Goal: Check status: Check status

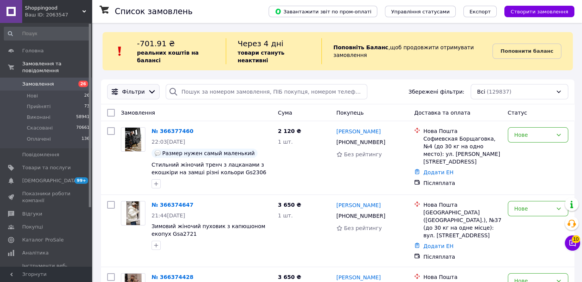
click at [148, 88] on icon at bounding box center [152, 92] width 8 height 8
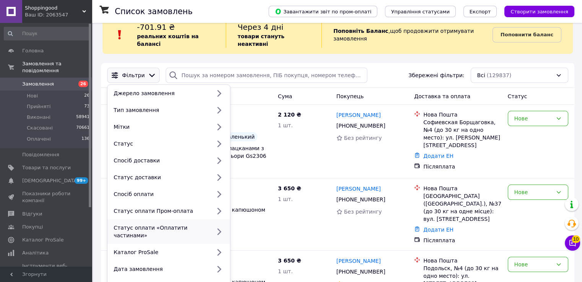
scroll to position [25, 0]
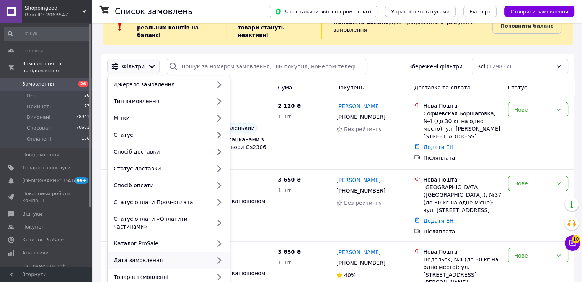
click at [138, 257] on div "Дата замовлення" at bounding box center [161, 261] width 100 height 8
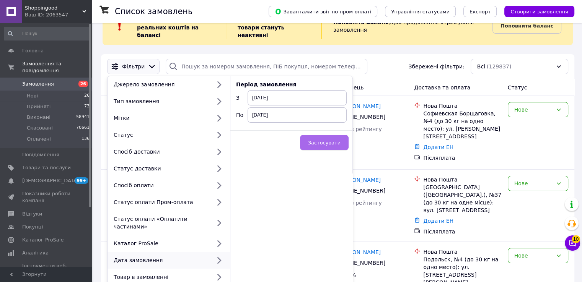
click at [329, 135] on button "Застосувати" at bounding box center [324, 142] width 49 height 15
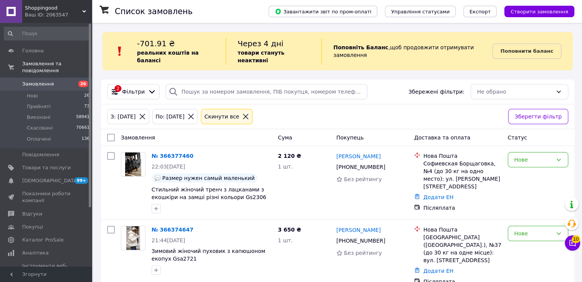
click at [110, 134] on input "checkbox" at bounding box center [111, 138] width 8 height 8
checkbox input "true"
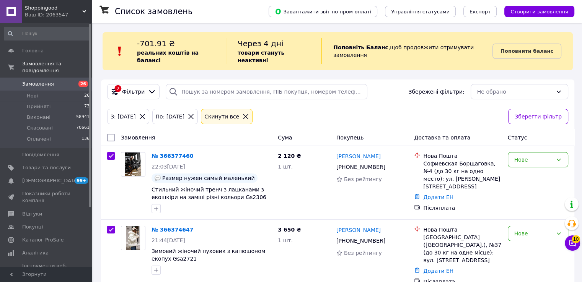
checkbox input "true"
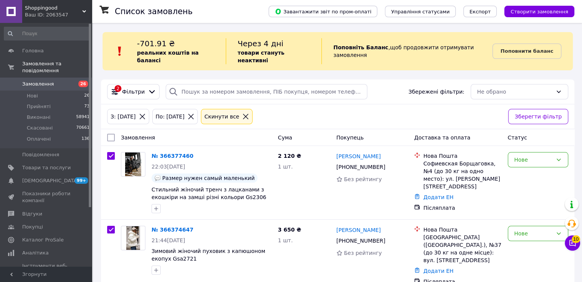
checkbox input "true"
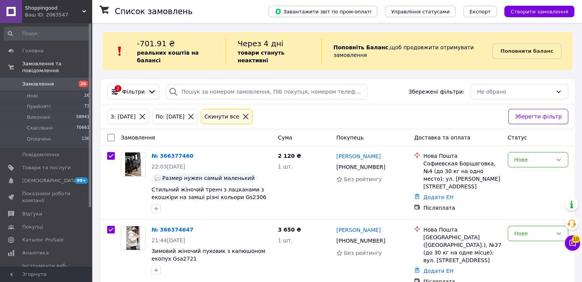
checkbox input "true"
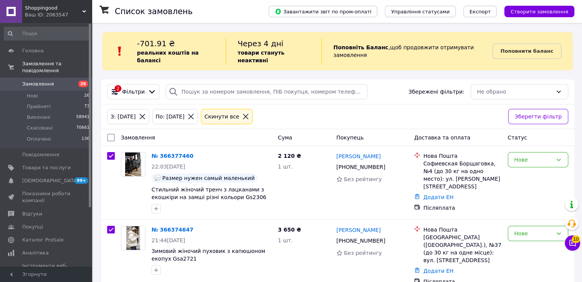
checkbox input "true"
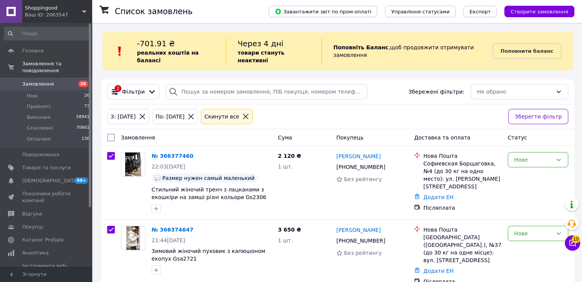
checkbox input "true"
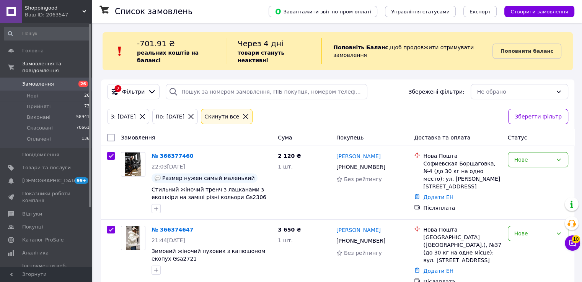
checkbox input "true"
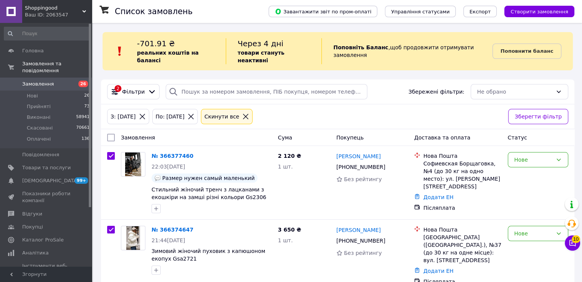
checkbox input "true"
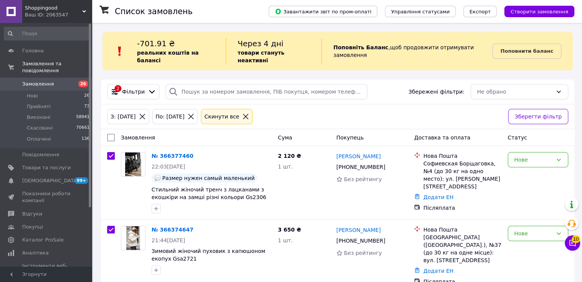
checkbox input "true"
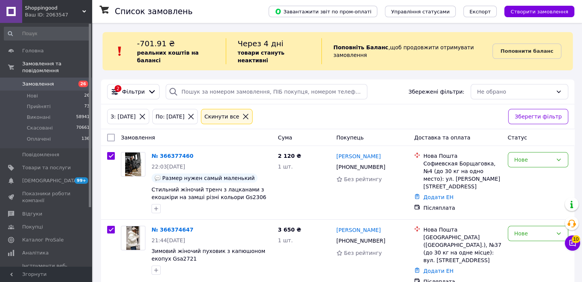
checkbox input "true"
click at [110, 135] on input "checkbox" at bounding box center [108, 137] width 5 height 5
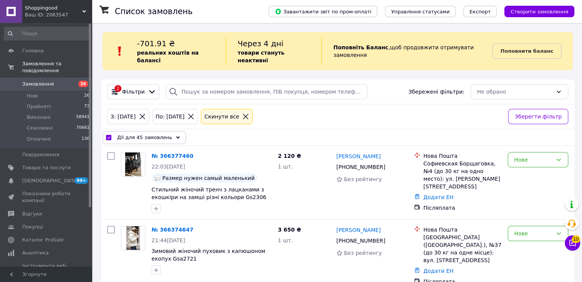
checkbox input "false"
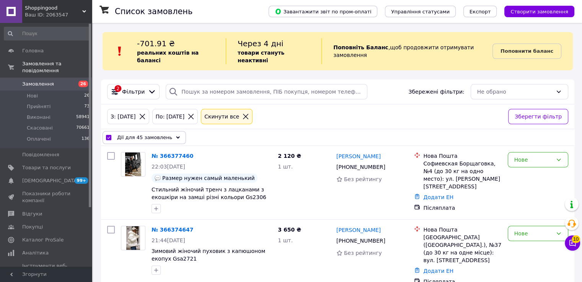
checkbox input "false"
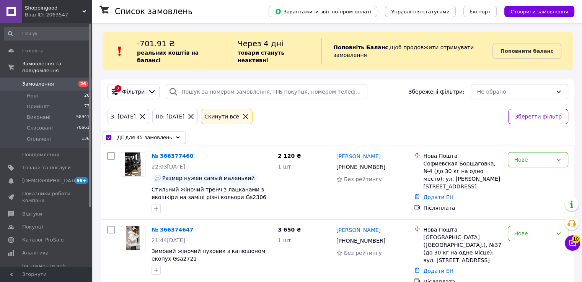
checkbox input "false"
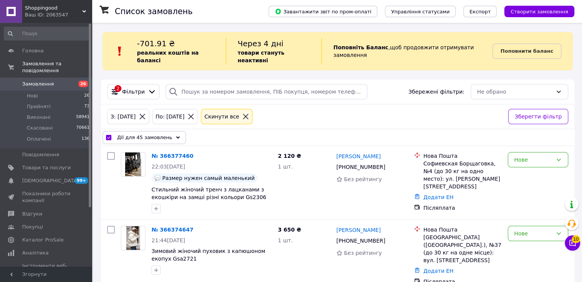
checkbox input "false"
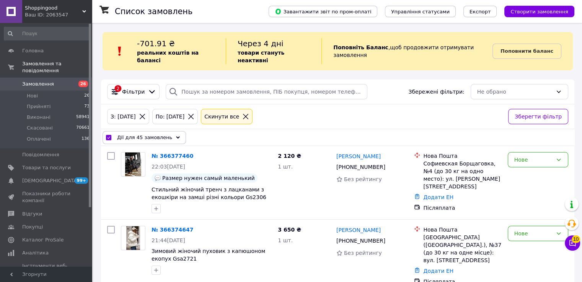
checkbox input "false"
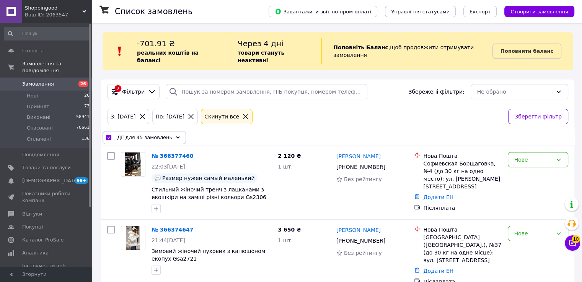
checkbox input "false"
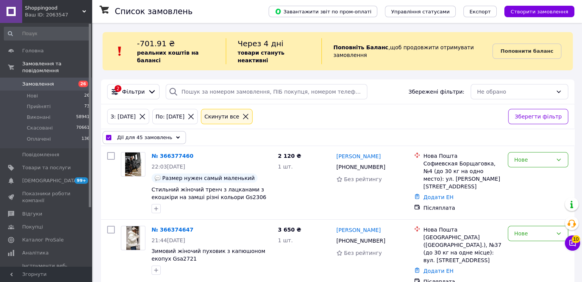
checkbox input "false"
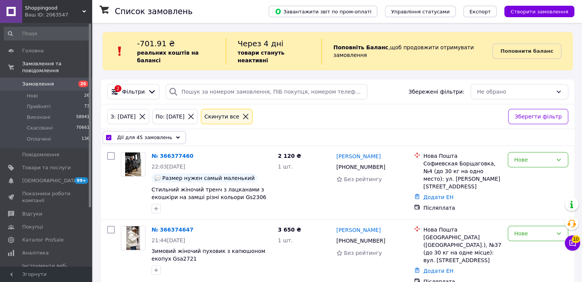
checkbox input "false"
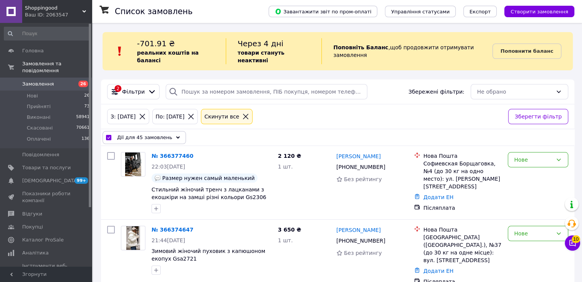
checkbox input "false"
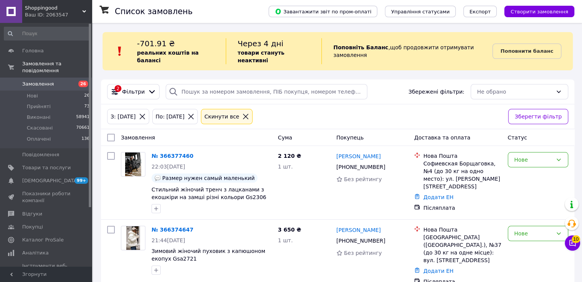
click at [249, 113] on icon at bounding box center [245, 116] width 7 height 7
